Goal: Task Accomplishment & Management: Use online tool/utility

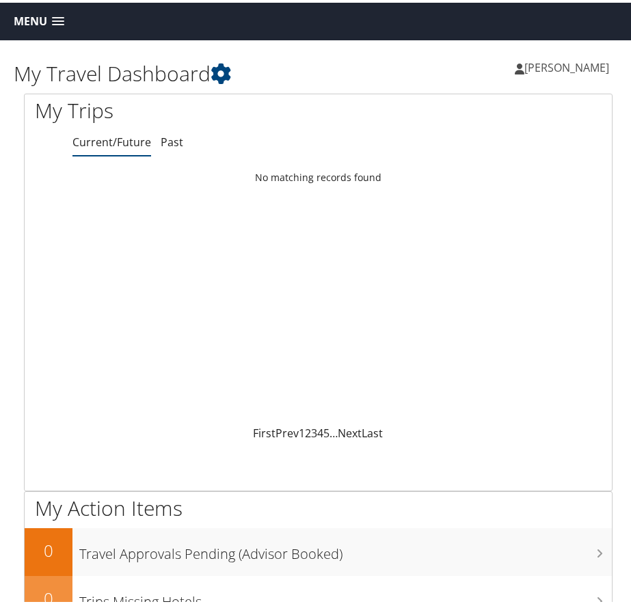
click at [28, 23] on span "Menu" at bounding box center [30, 18] width 33 height 13
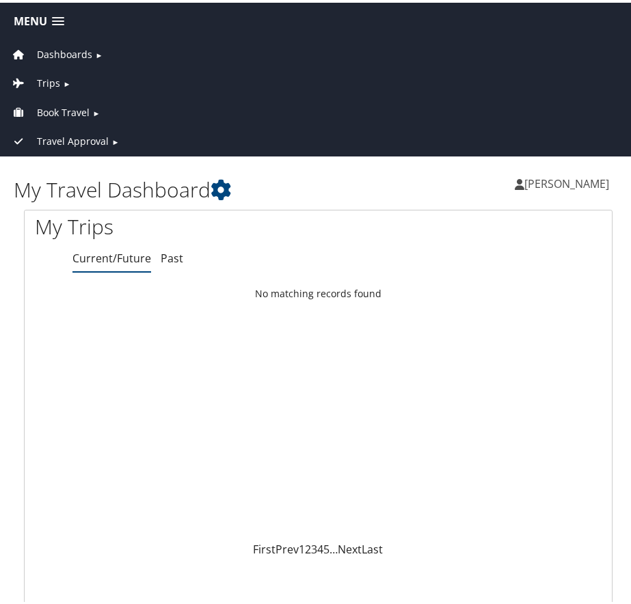
click at [60, 115] on span "Book Travel" at bounding box center [63, 110] width 53 height 15
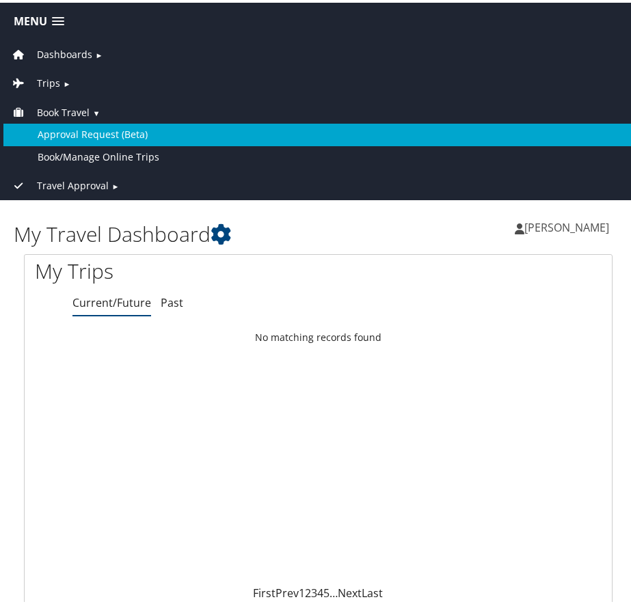
click at [58, 133] on link "Approval Request (Beta)" at bounding box center [317, 132] width 629 height 22
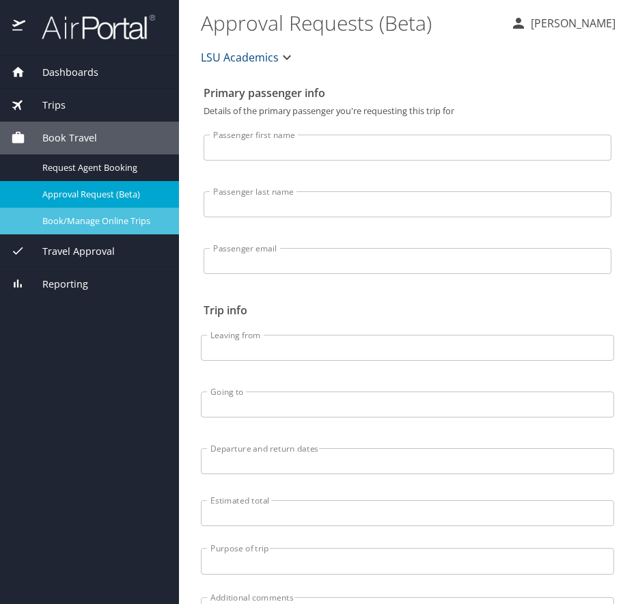
click at [90, 220] on span "Book/Manage Online Trips" at bounding box center [102, 221] width 120 height 13
